Goal: Transaction & Acquisition: Purchase product/service

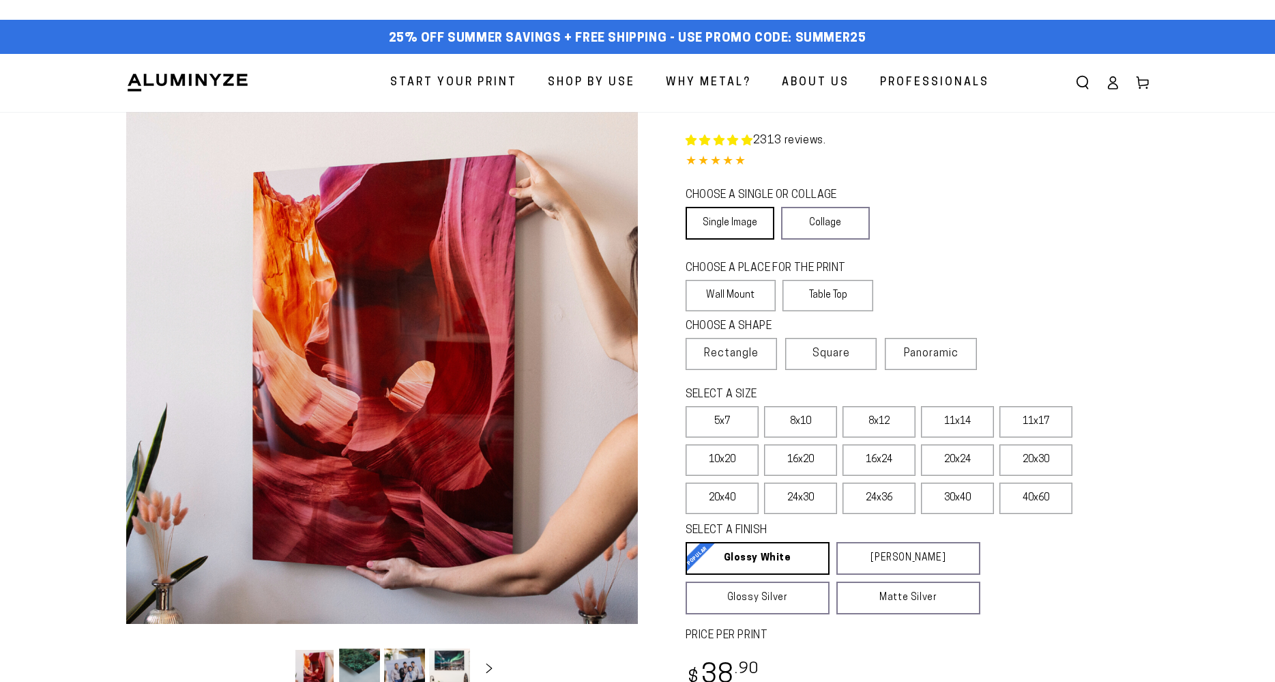
select select "**********"
click at [753, 231] on link "Single Image" at bounding box center [730, 223] width 89 height 33
click at [738, 219] on link "Single Image" at bounding box center [730, 223] width 89 height 33
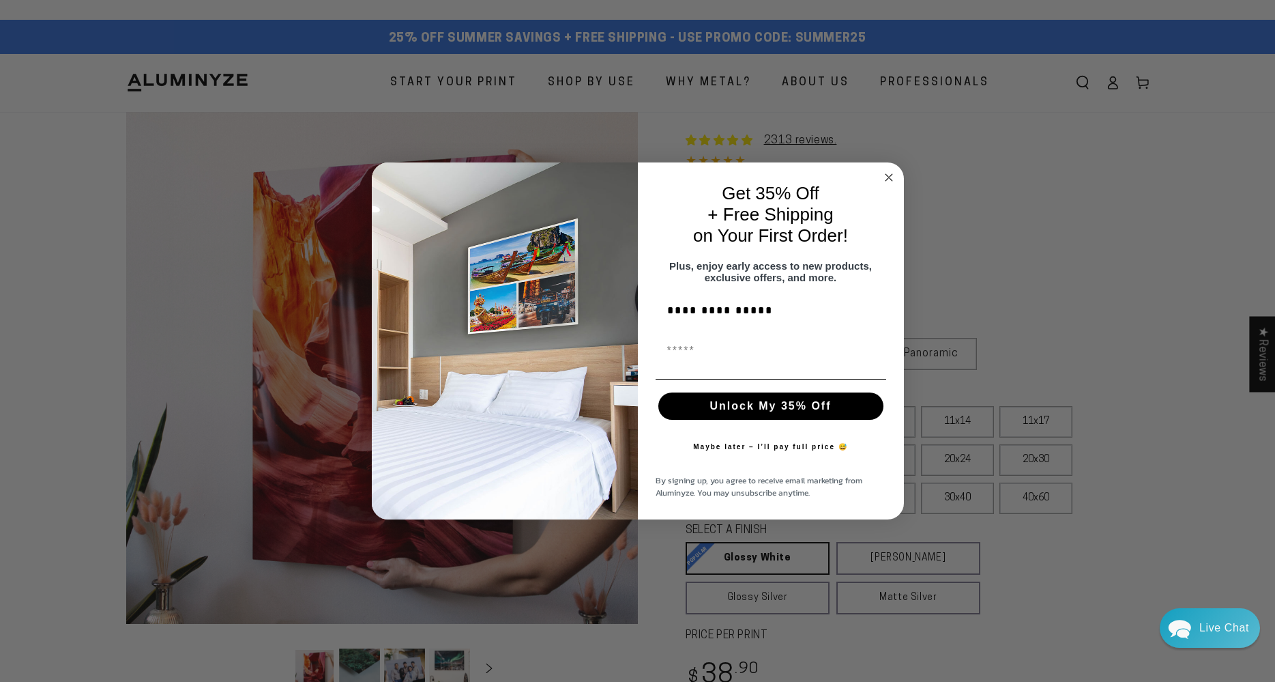
type input "**********"
click at [785, 408] on button "Unlock My 35% Off" at bounding box center [770, 405] width 225 height 27
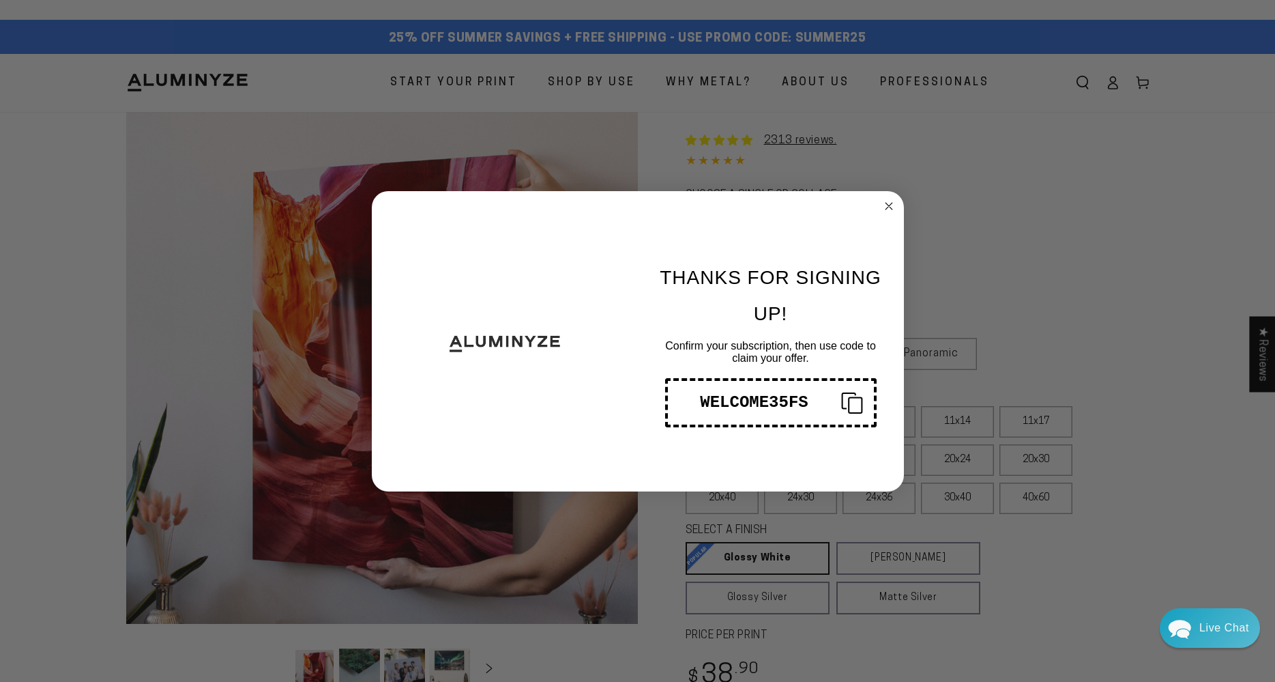
click at [823, 406] on div "WELCOME35FS" at bounding box center [754, 402] width 151 height 18
click at [846, 402] on icon "Copy coupon code" at bounding box center [846, 403] width 33 height 22
drag, startPoint x: 812, startPoint y: 405, endPoint x: 755, endPoint y: 402, distance: 56.7
click at [762, 403] on div "WELCOME35FS" at bounding box center [754, 402] width 151 height 18
drag, startPoint x: 703, startPoint y: 401, endPoint x: 740, endPoint y: 401, distance: 37.5
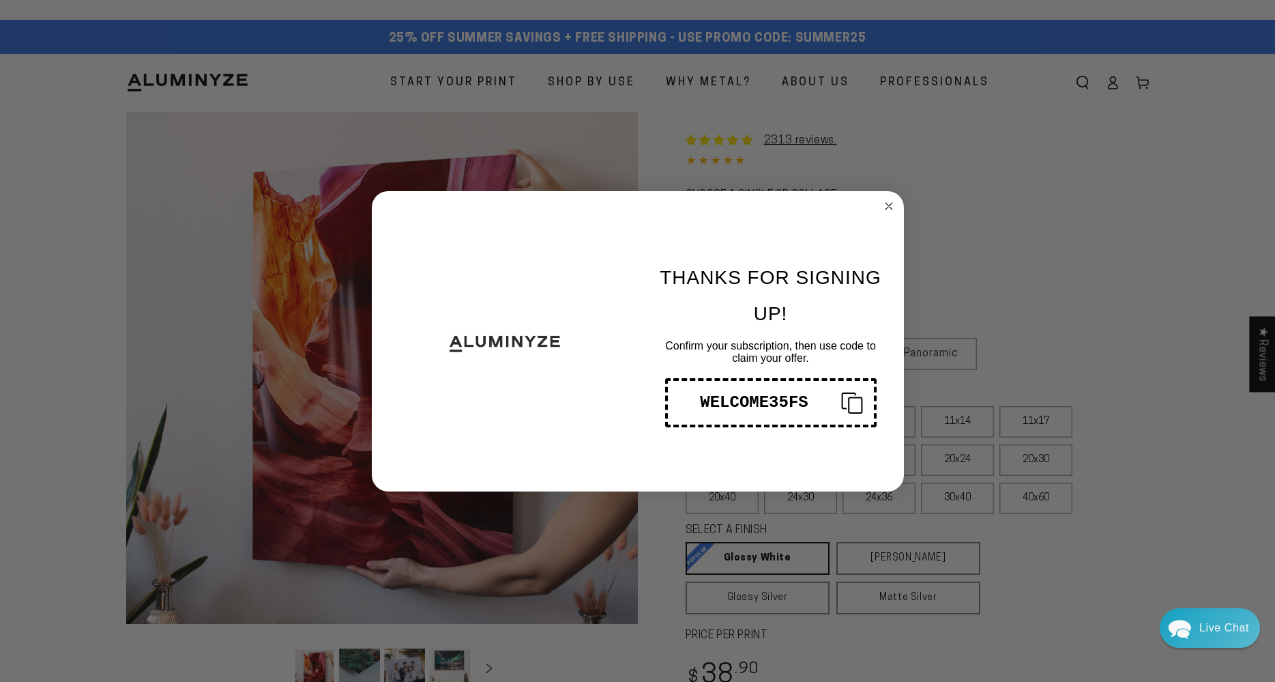
click at [740, 401] on div "WELCOME35FS" at bounding box center [754, 402] width 151 height 18
click at [886, 207] on circle "Close dialog" at bounding box center [889, 206] width 16 height 16
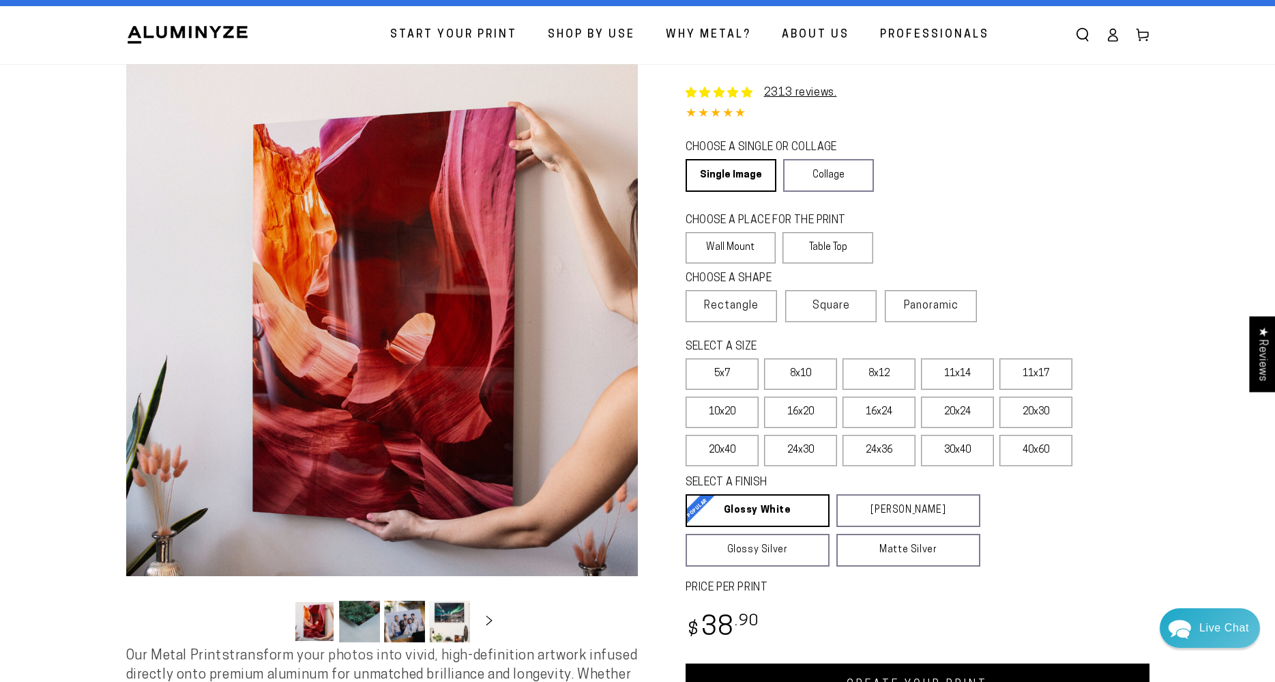
scroll to position [113, 0]
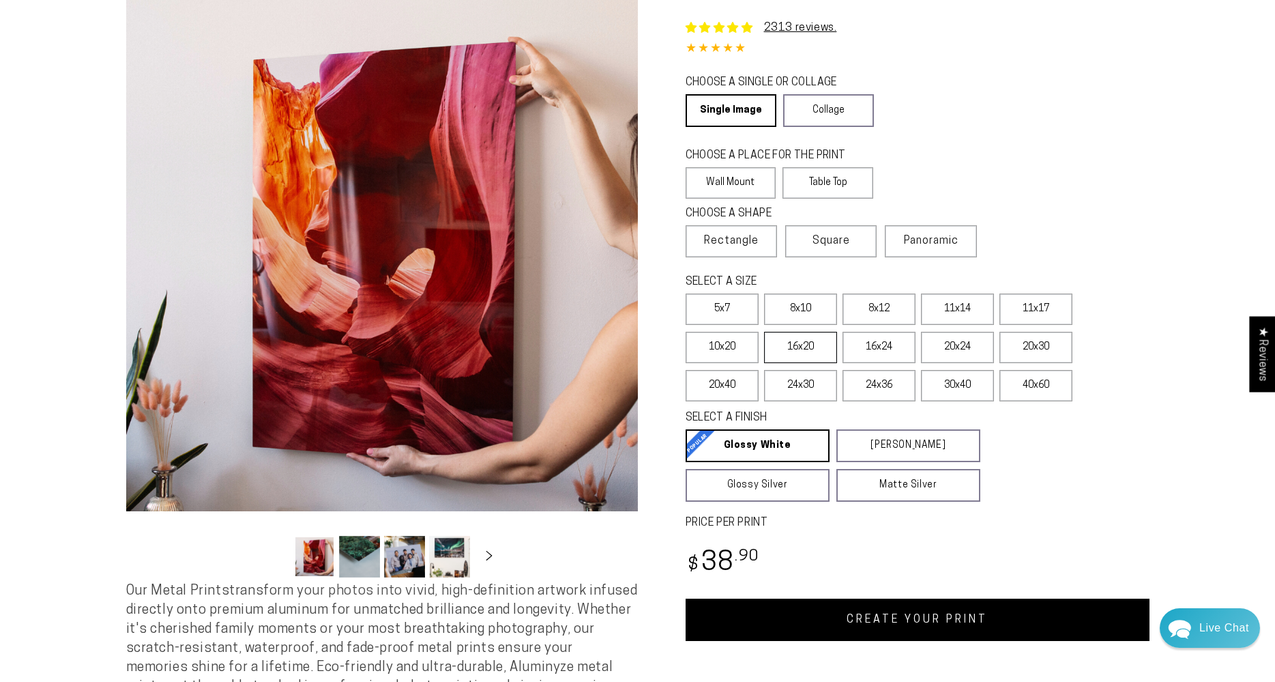
click at [821, 359] on label "16x20" at bounding box center [800, 347] width 73 height 31
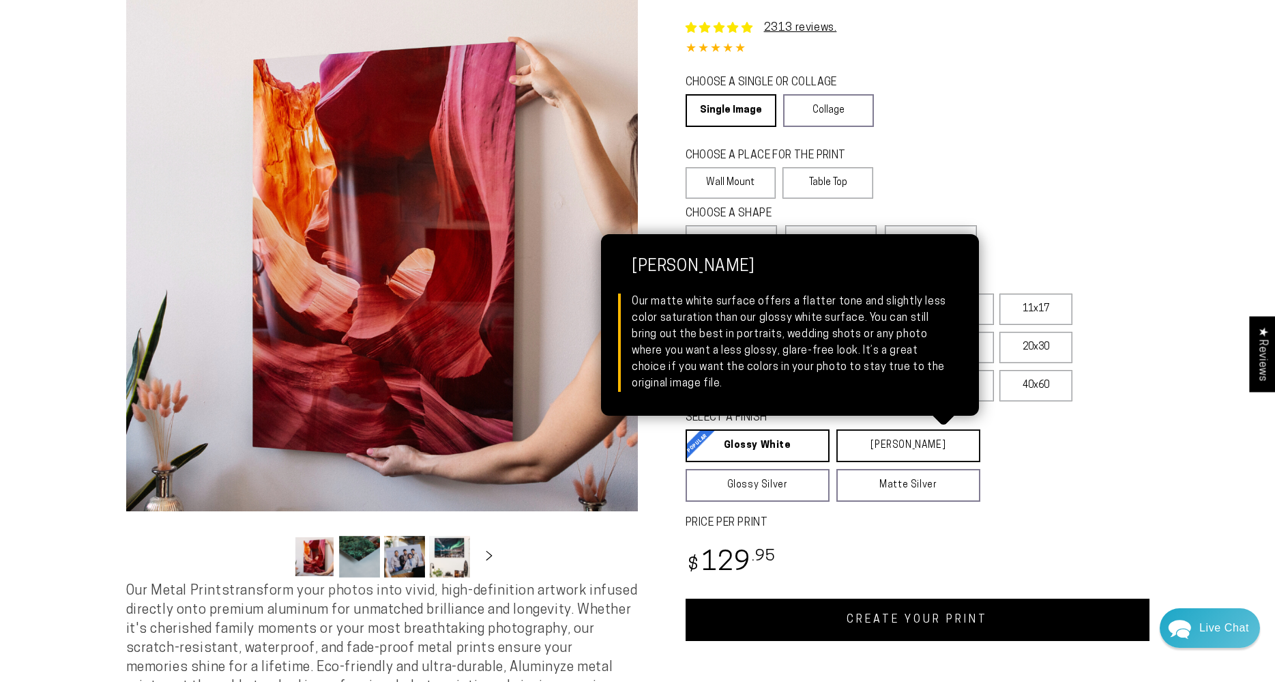
click at [897, 454] on link "[PERSON_NAME] Matte White Our matte white surface offers a flatter tone and sli…" at bounding box center [909, 445] width 144 height 33
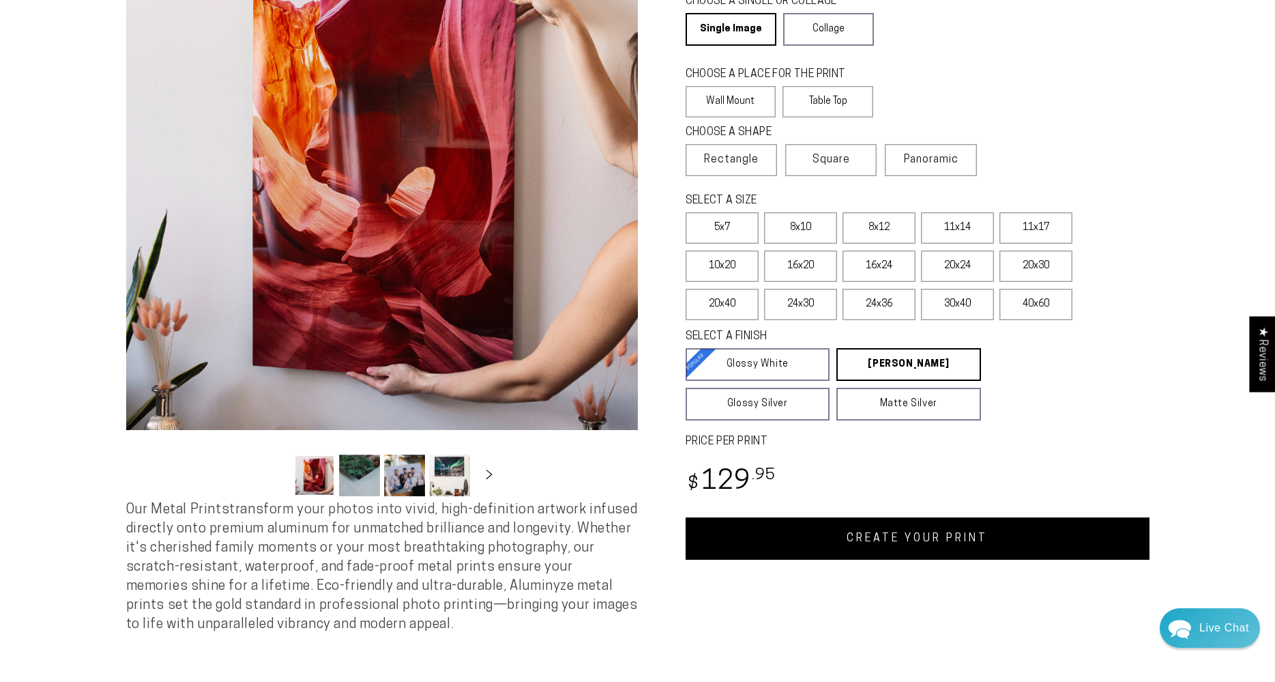
scroll to position [191, 0]
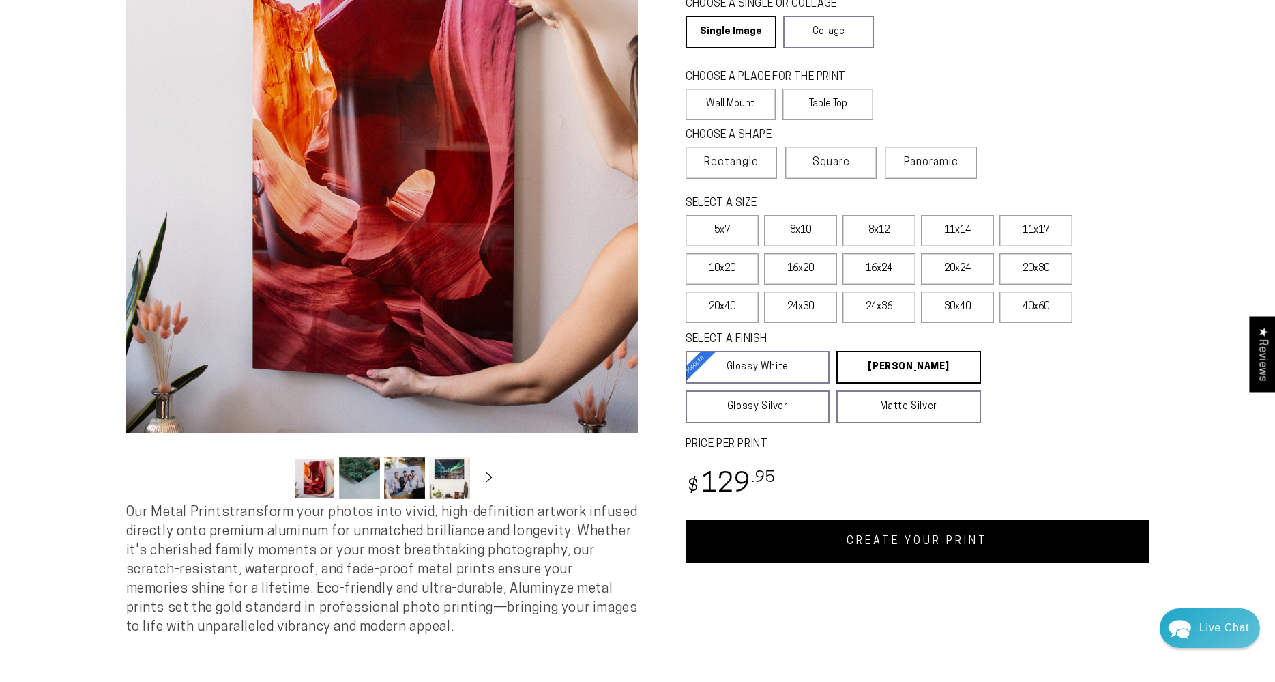
click at [977, 536] on link "CREATE YOUR PRINT" at bounding box center [918, 541] width 464 height 42
